Goal: Task Accomplishment & Management: Manage account settings

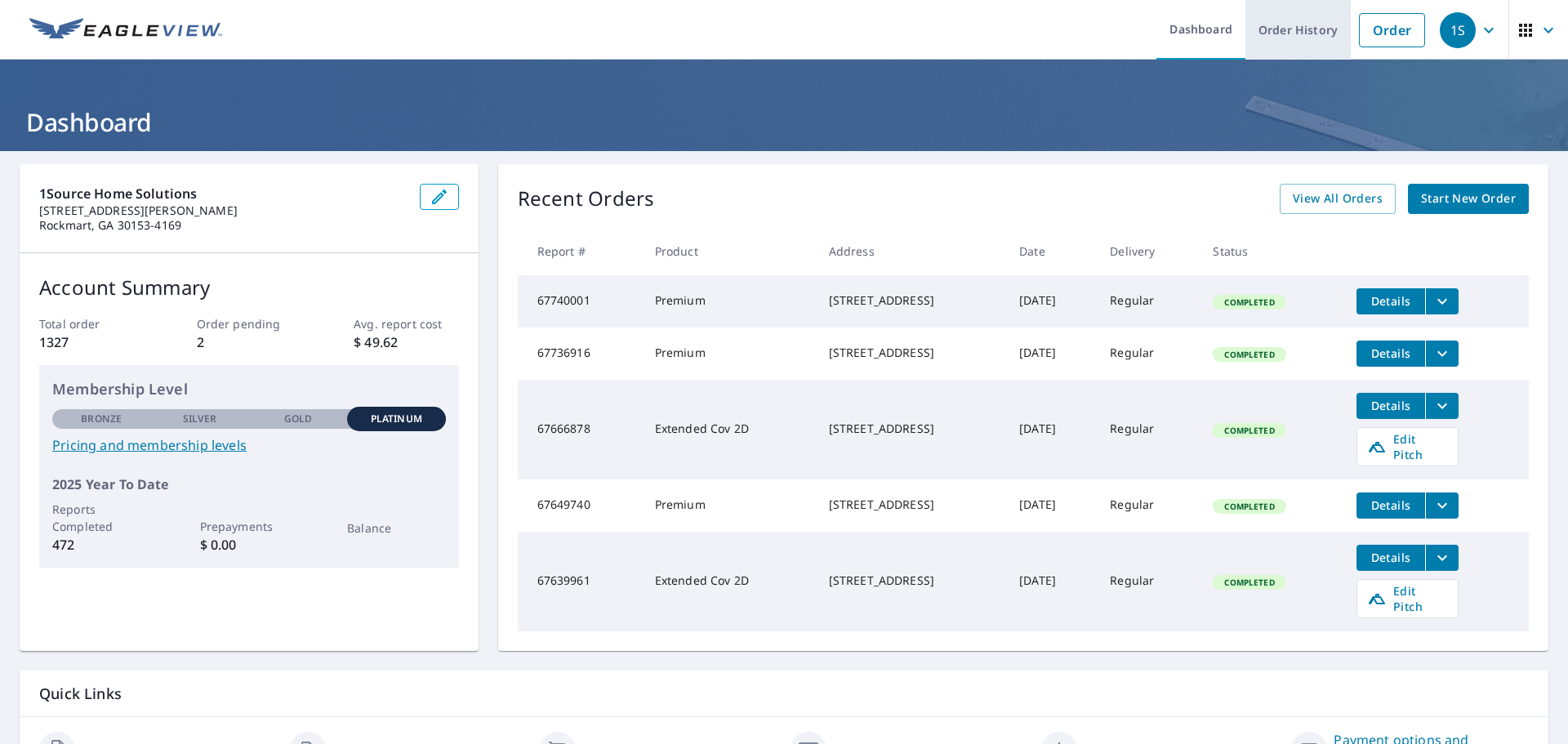
click at [1298, 29] on link "Order History" at bounding box center [1298, 30] width 105 height 60
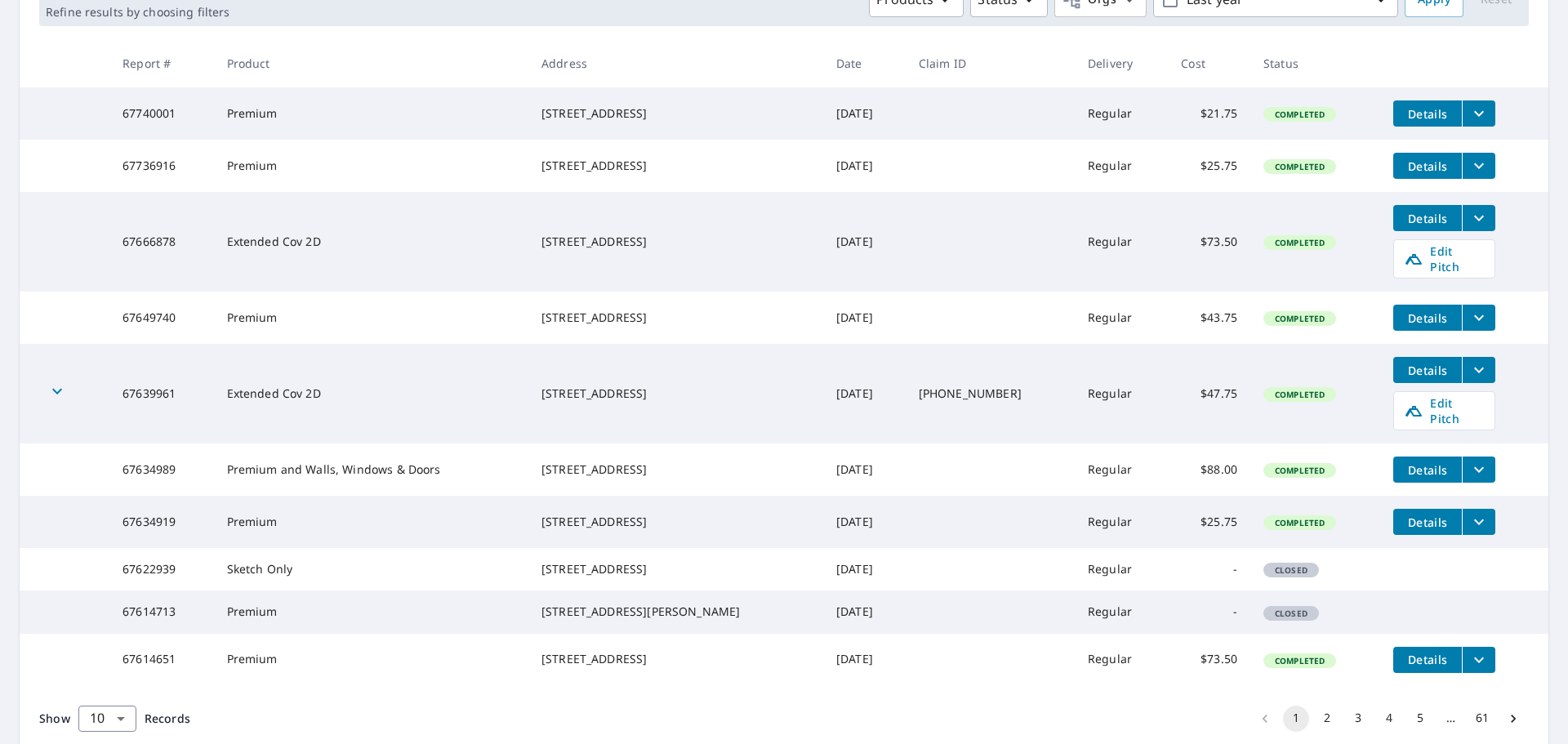
scroll to position [245, 0]
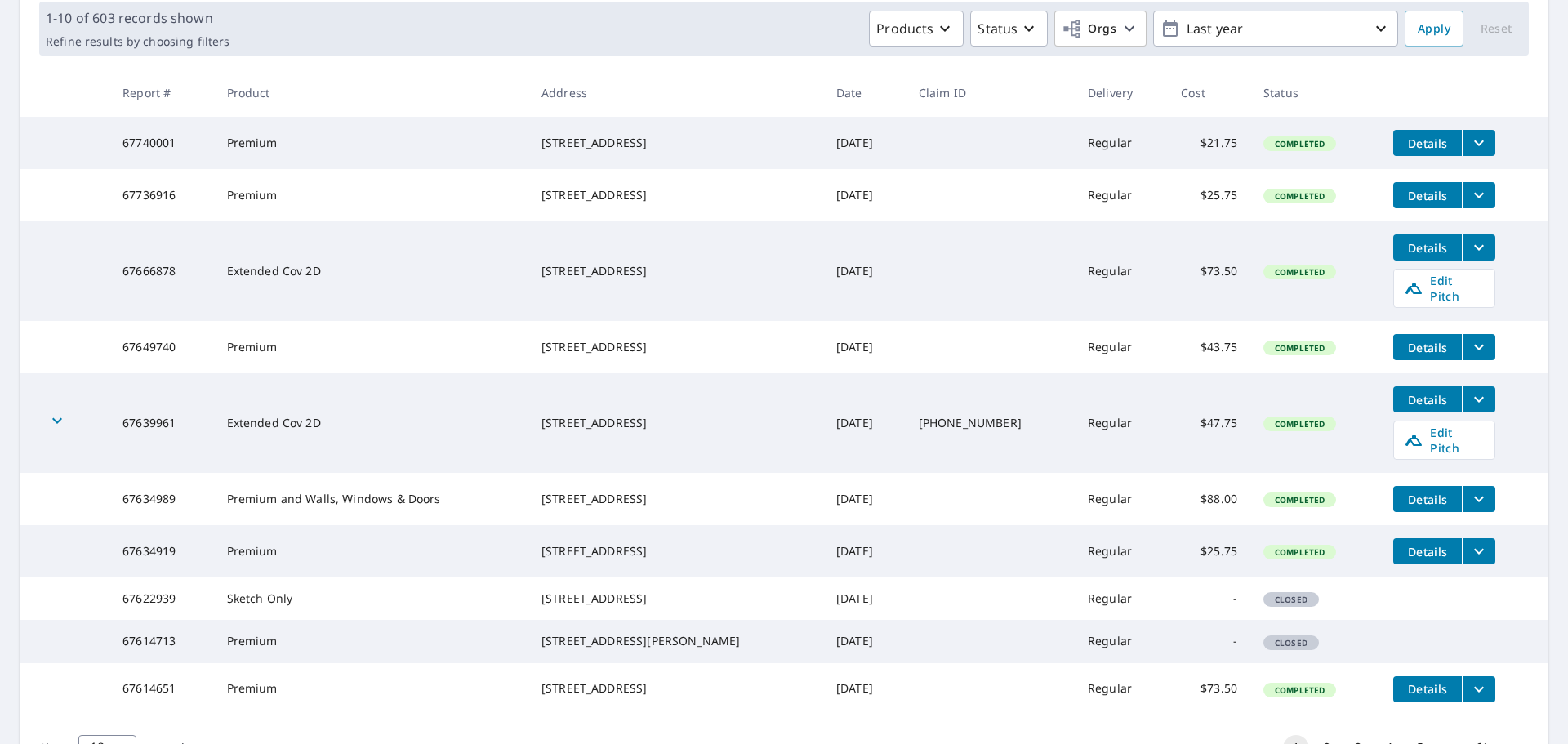
drag, startPoint x: 525, startPoint y: 547, endPoint x: 718, endPoint y: 547, distance: 193.0
click at [718, 547] on td "[STREET_ADDRESS]" at bounding box center [676, 550] width 295 height 52
copy div "[STREET_ADDRESS]"
drag, startPoint x: 526, startPoint y: 496, endPoint x: 628, endPoint y: 493, distance: 102.0
click at [628, 493] on td "[STREET_ADDRESS]" at bounding box center [676, 498] width 295 height 52
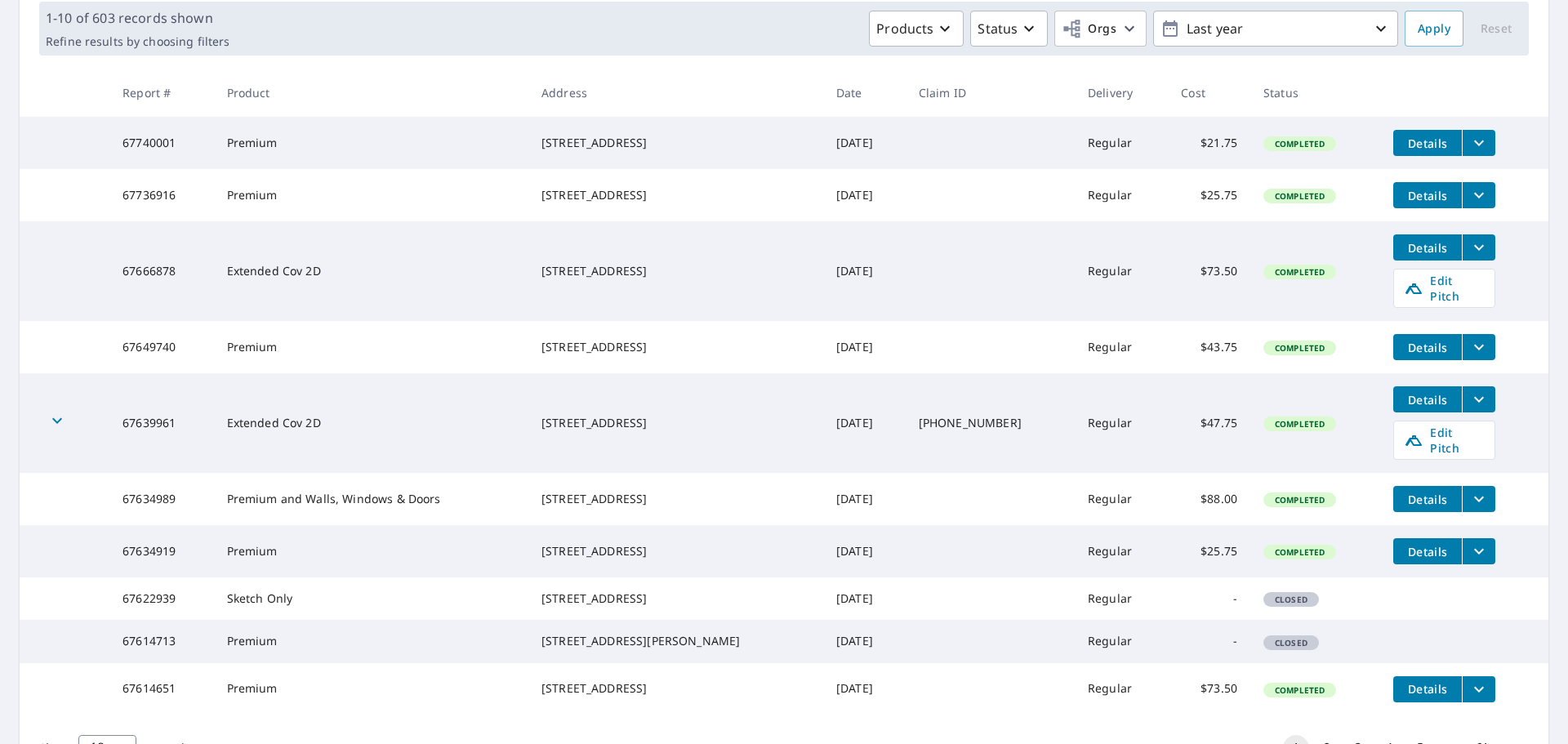
copy div "[STREET_ADDRESS]"
drag, startPoint x: 524, startPoint y: 418, endPoint x: 672, endPoint y: 415, distance: 148.0
click at [672, 415] on td "[STREET_ADDRESS]" at bounding box center [676, 423] width 295 height 99
copy div "[STREET_ADDRESS]"
drag, startPoint x: 523, startPoint y: 341, endPoint x: 605, endPoint y: 346, distance: 82.2
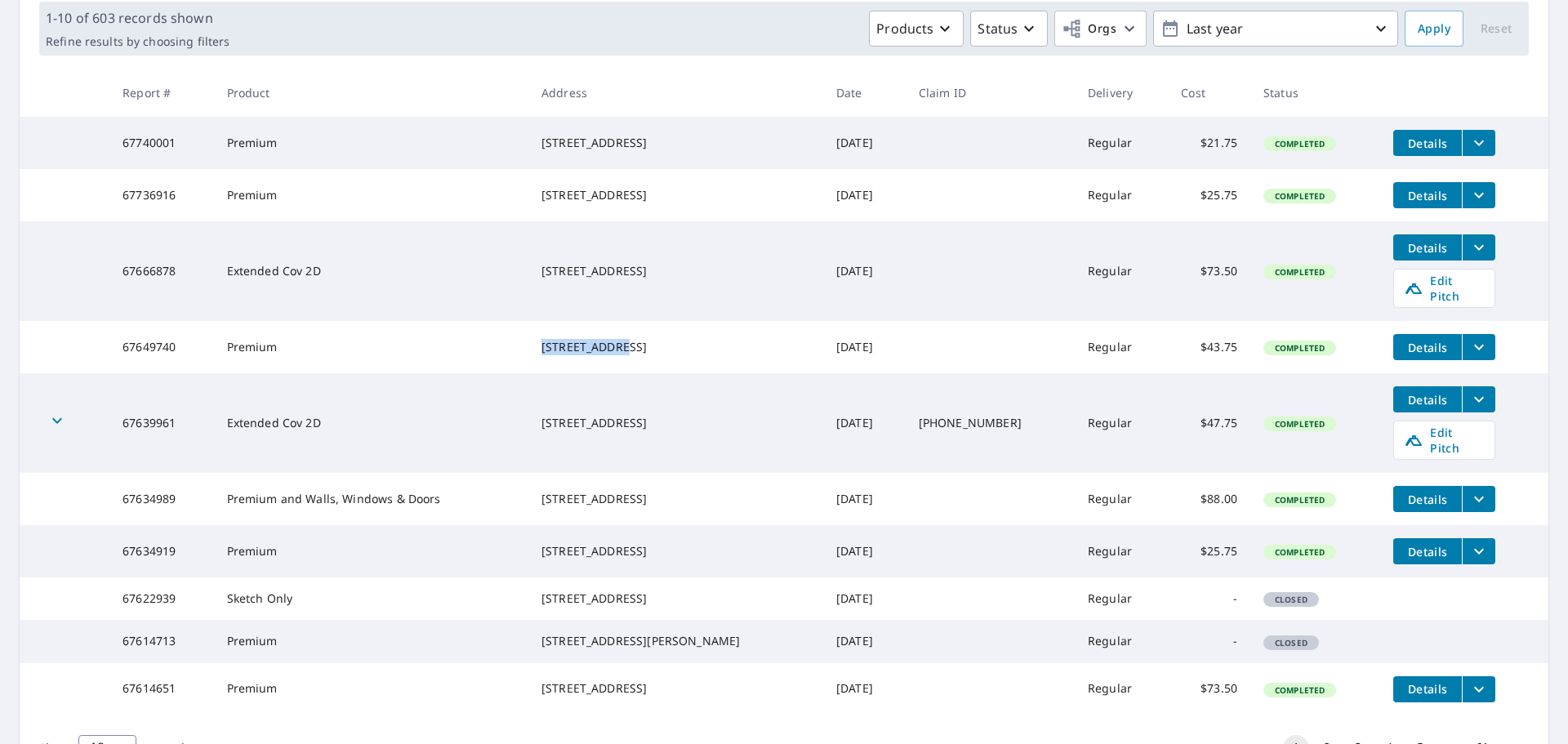
click at [605, 346] on td "[STREET_ADDRESS]" at bounding box center [676, 346] width 295 height 52
copy div "[STREET_ADDRESS]"
drag, startPoint x: 522, startPoint y: 274, endPoint x: 684, endPoint y: 274, distance: 162.0
click at [684, 274] on td "[STREET_ADDRESS]" at bounding box center [676, 270] width 295 height 99
copy div "[STREET_ADDRESS]"
